Goal: Task Accomplishment & Management: Complete application form

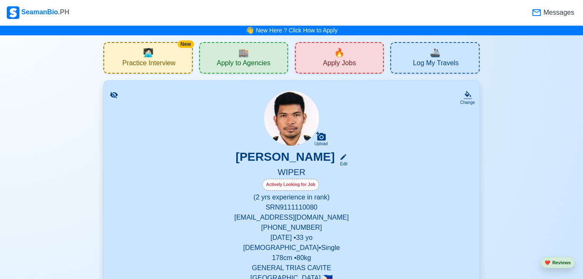
click at [346, 59] on span "Apply Jobs" at bounding box center [339, 64] width 33 height 11
click at [320, 32] on link "New Here ? Click How to Apply" at bounding box center [296, 30] width 82 height 7
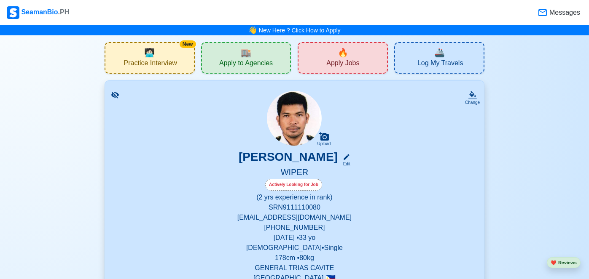
click at [355, 58] on div "🔥 Apply Jobs" at bounding box center [343, 58] width 90 height 32
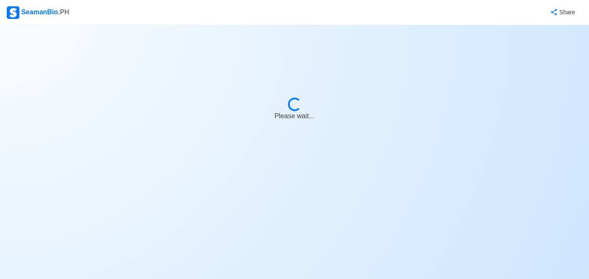
select select "Wiper"
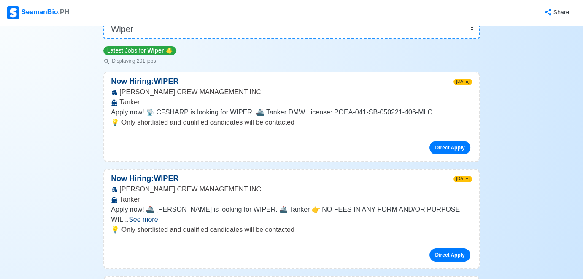
scroll to position [126, 0]
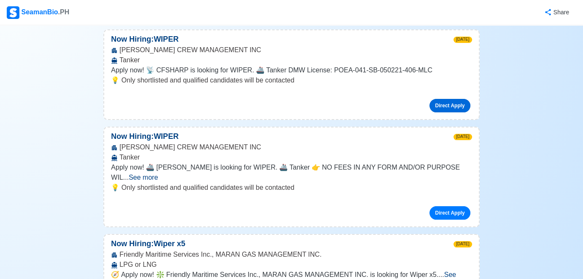
click at [440, 106] on link "Direct Apply" at bounding box center [449, 105] width 40 height 13
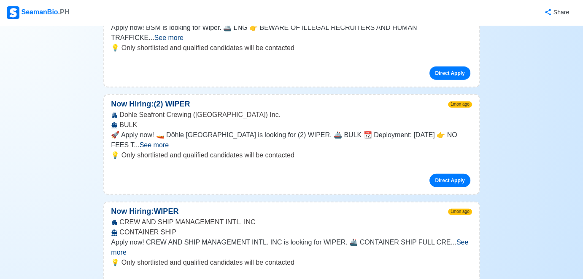
scroll to position [2192, 0]
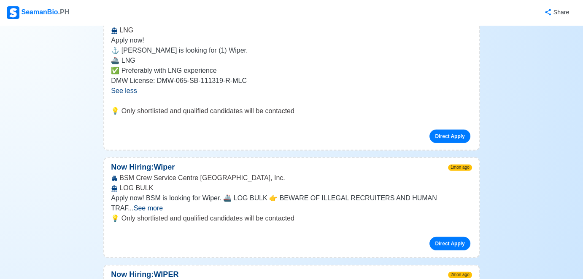
scroll to position [2613, 0]
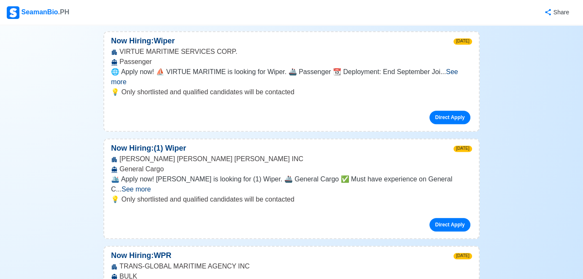
scroll to position [0, 0]
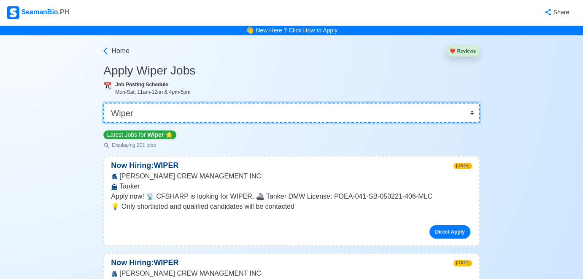
click at [471, 115] on select "👉 Select Rank or Position Master Chief Officer 2nd Officer 3rd Officer Junior O…" at bounding box center [291, 113] width 376 height 20
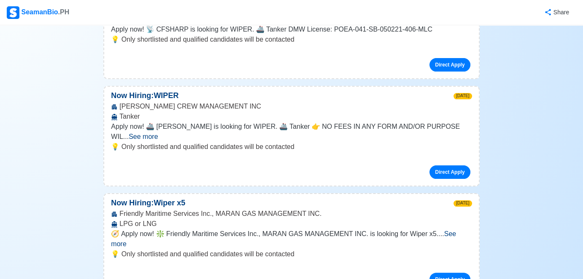
scroll to position [169, 0]
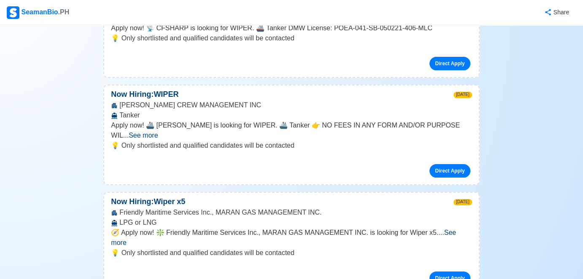
click at [158, 132] on span "See more" at bounding box center [143, 135] width 29 height 7
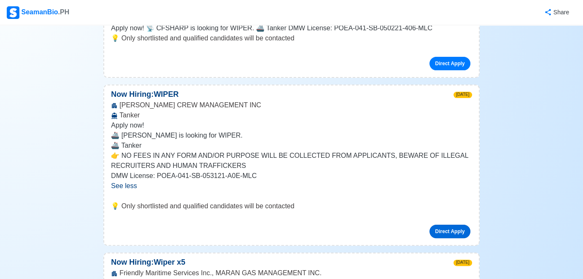
click at [452, 232] on link "Direct Apply" at bounding box center [449, 231] width 40 height 13
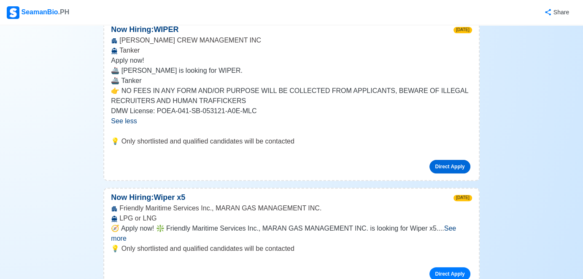
scroll to position [295, 0]
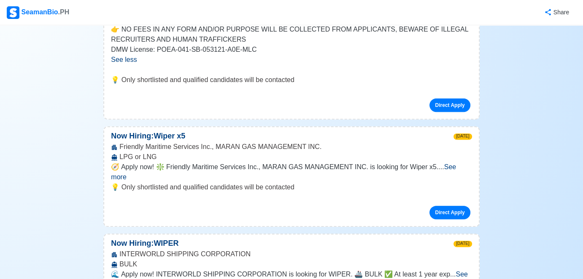
click at [451, 164] on span "See more" at bounding box center [283, 172] width 345 height 17
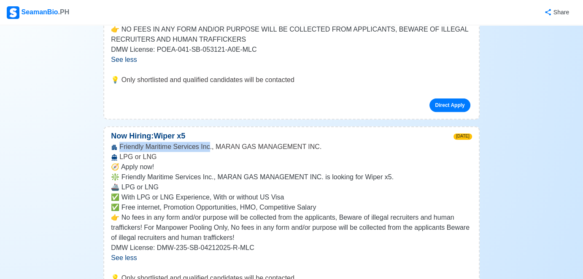
drag, startPoint x: 120, startPoint y: 144, endPoint x: 207, endPoint y: 144, distance: 87.3
click at [207, 144] on div "Friendly Maritime Services Inc., MARAN GAS MANAGEMENT INC. LPG or LNG" at bounding box center [291, 152] width 374 height 20
copy div "Friendly Maritime Services Inc"
